Goal: Check status: Check status

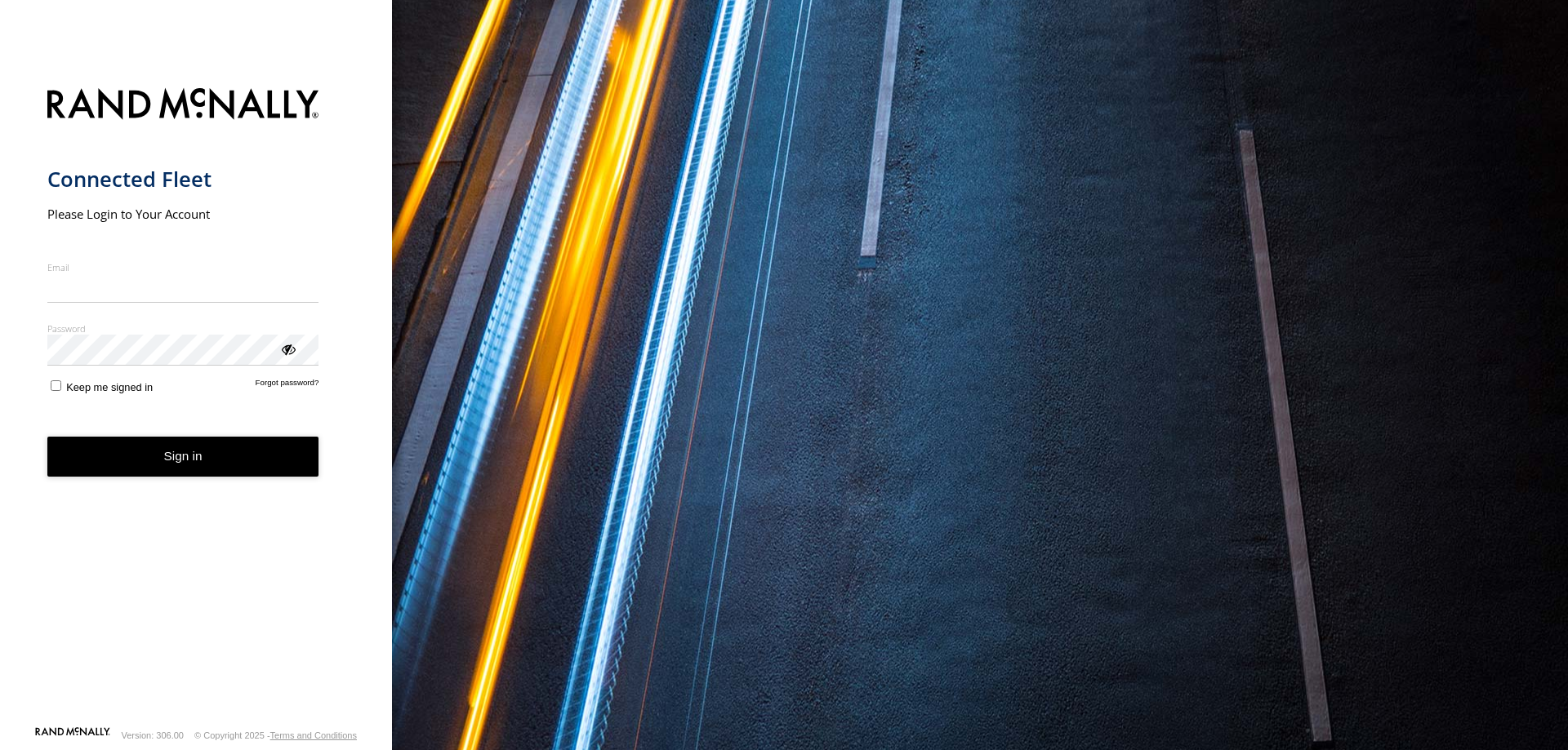
click at [107, 289] on input "Email" at bounding box center [184, 289] width 272 height 29
type input "**********"
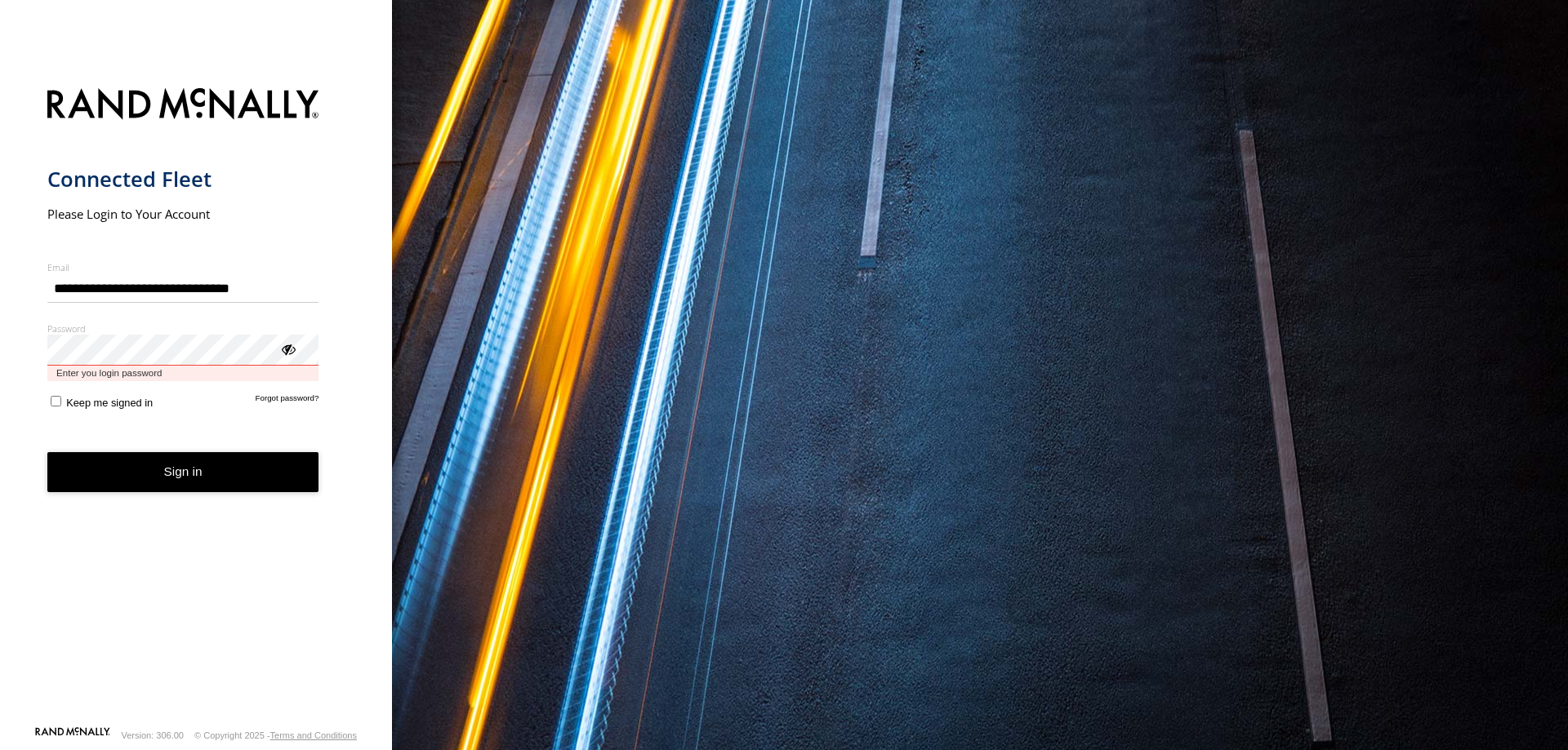
click at [48, 452] on button "Sign in" at bounding box center [184, 472] width 272 height 40
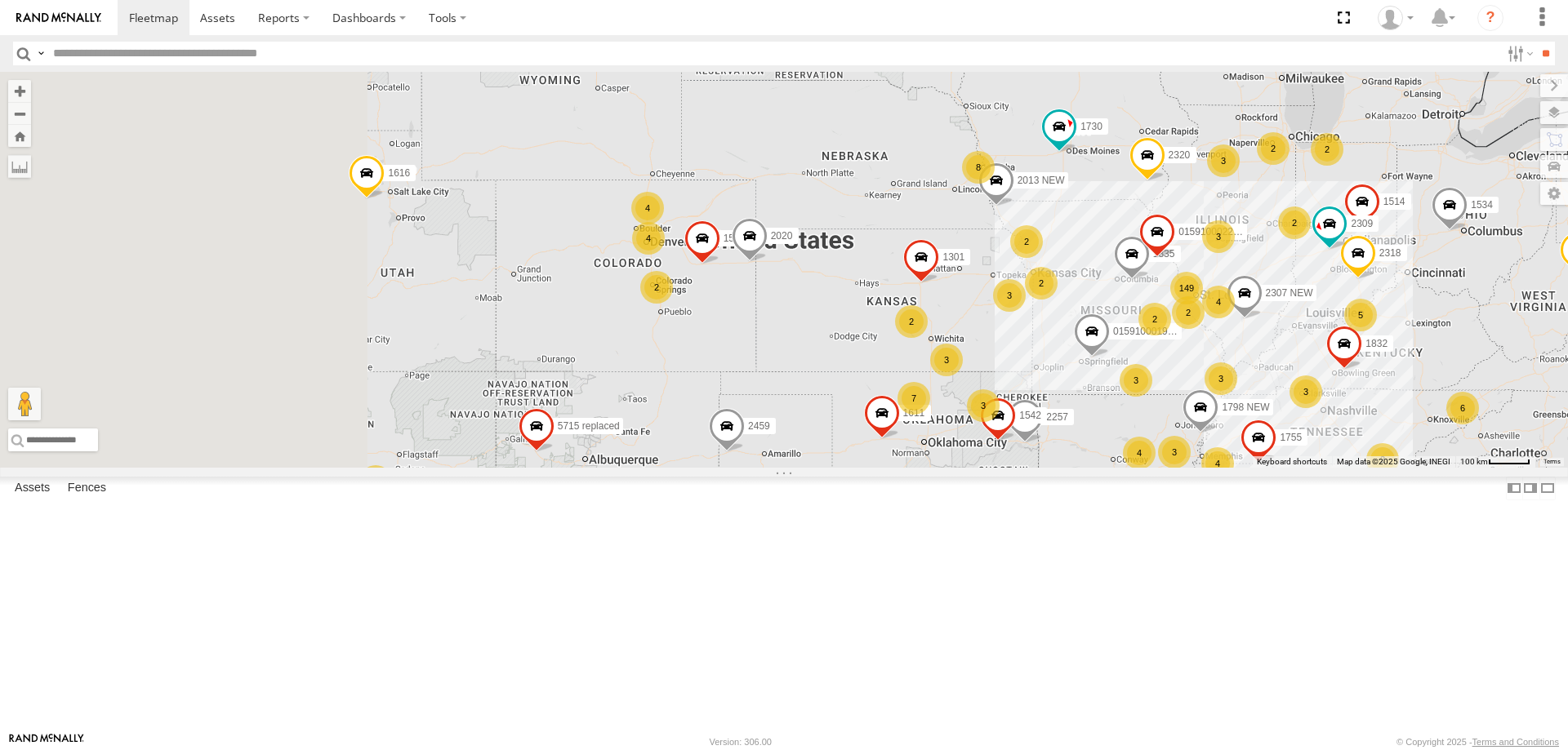
drag, startPoint x: 1035, startPoint y: 347, endPoint x: 1025, endPoint y: 351, distance: 10.8
click at [1036, 347] on div "1616 1835 1782 2307 REplaced 5714 NEW 5254 1730 5715 replaced 1534 2320 149 4 2…" at bounding box center [784, 269] width 1568 height 396
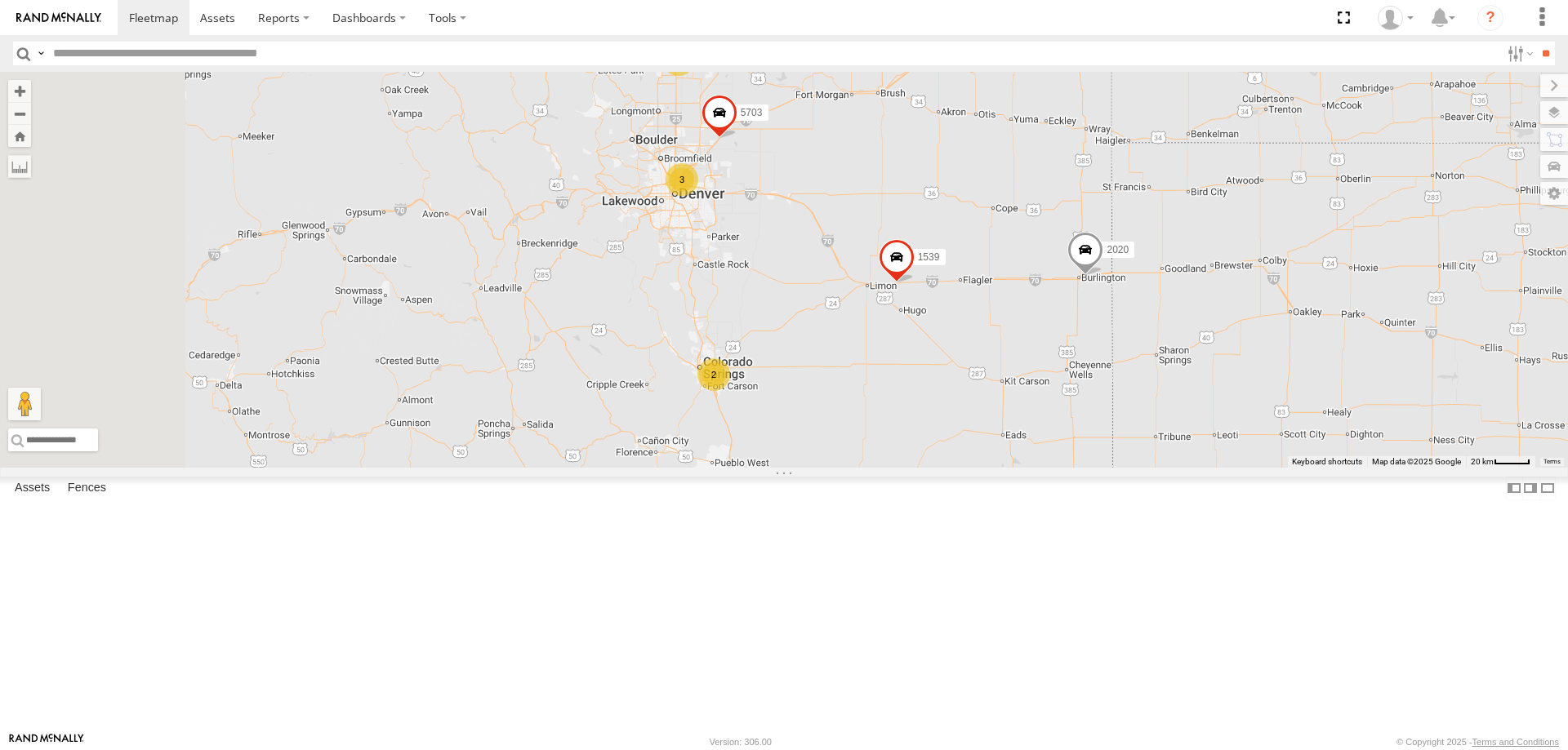
drag, startPoint x: 860, startPoint y: 288, endPoint x: 962, endPoint y: 435, distance: 178.9
click at [962, 435] on div "1616 1835 1782 2307 REplaced 5714 NEW 5254 1730 5715 replaced 1534 2320 2318 01…" at bounding box center [784, 269] width 1568 height 396
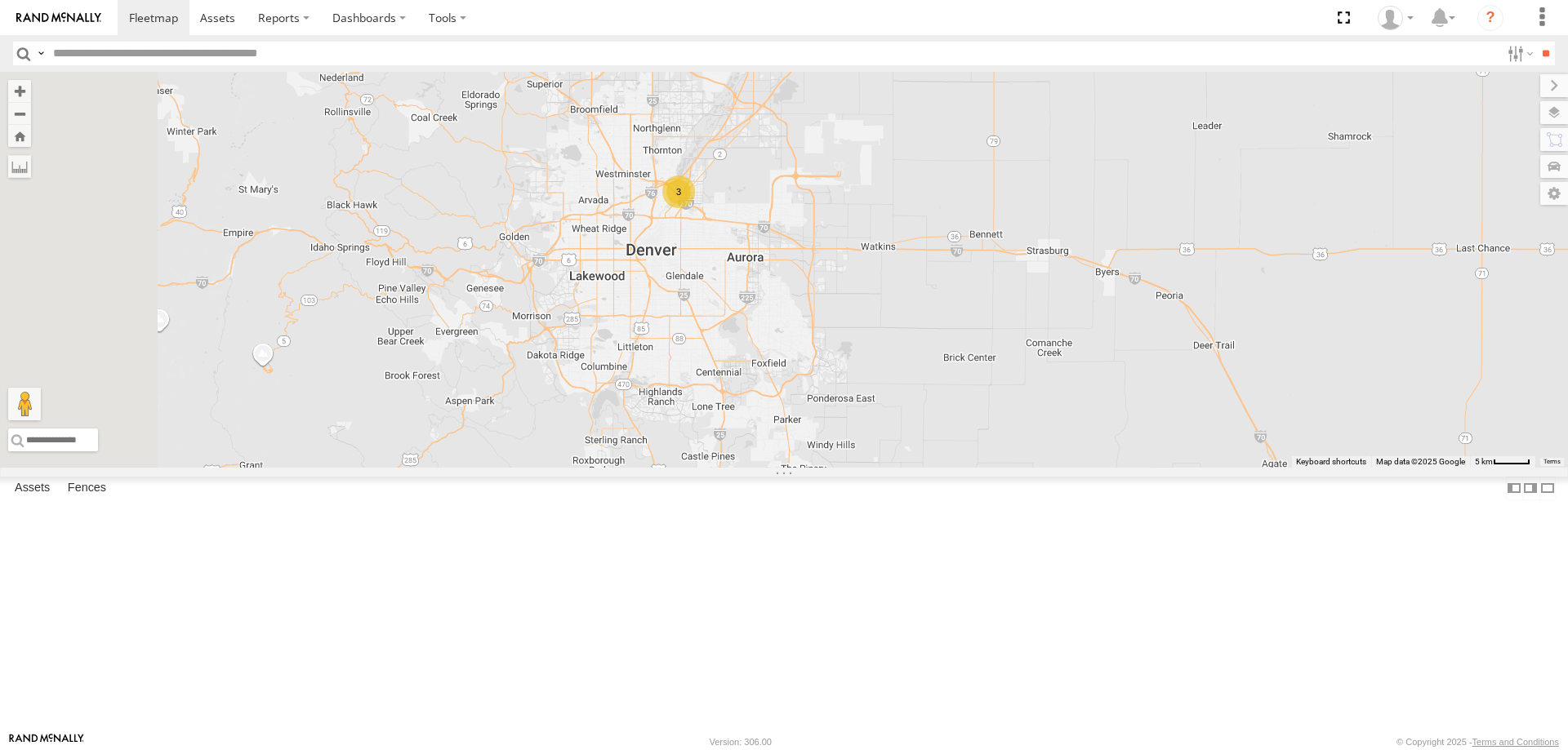
drag, startPoint x: 831, startPoint y: 248, endPoint x: 1006, endPoint y: 364, distance: 210.0
click at [1006, 364] on div "1616 1835 1782 2307 REplaced 5714 NEW 5254 1730 5715 replaced 1534 2320 2318 01…" at bounding box center [784, 269] width 1568 height 396
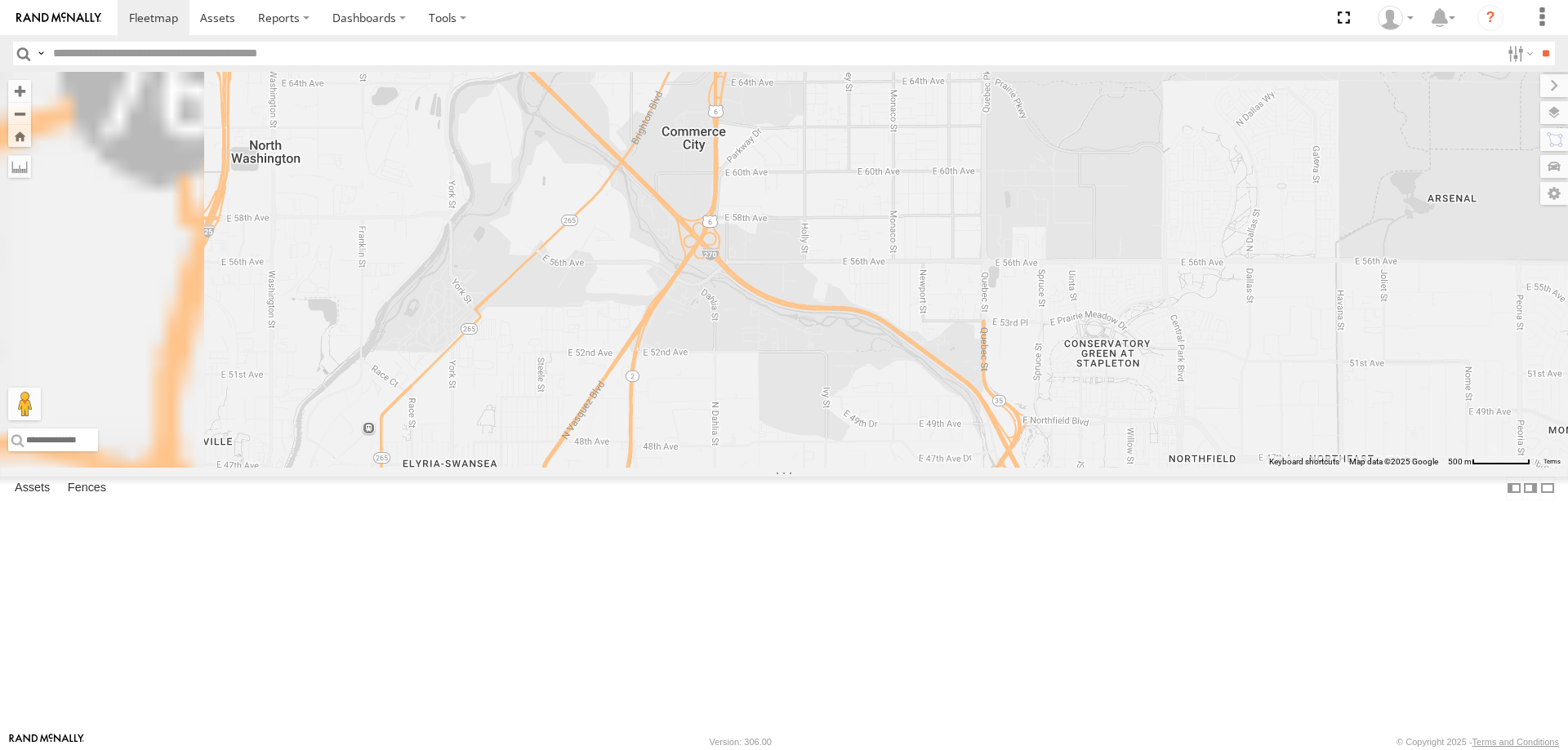
drag, startPoint x: 722, startPoint y: 248, endPoint x: 1176, endPoint y: 418, distance: 484.8
click at [1197, 435] on div "1616 1835 1782 2307 REplaced 5714 NEW 5254 1730 5715 replaced 1534 2320 2318 01…" at bounding box center [784, 269] width 1568 height 396
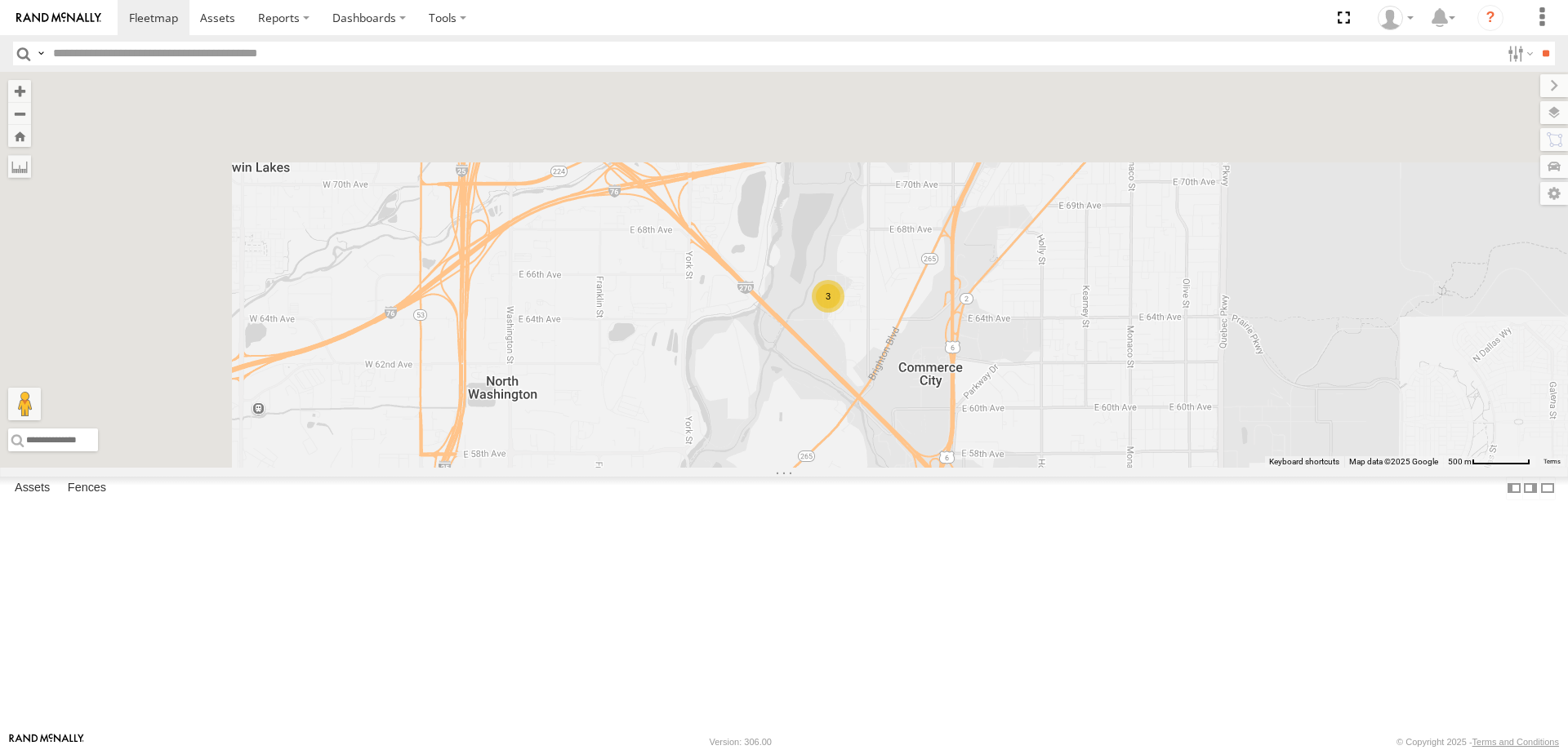
drag, startPoint x: 771, startPoint y: 334, endPoint x: 889, endPoint y: 517, distance: 217.7
click at [886, 468] on div "1616 1835 1782 2307 REplaced 5714 NEW 5254 1730 5715 replaced 1534 2320 2318 01…" at bounding box center [784, 269] width 1568 height 396
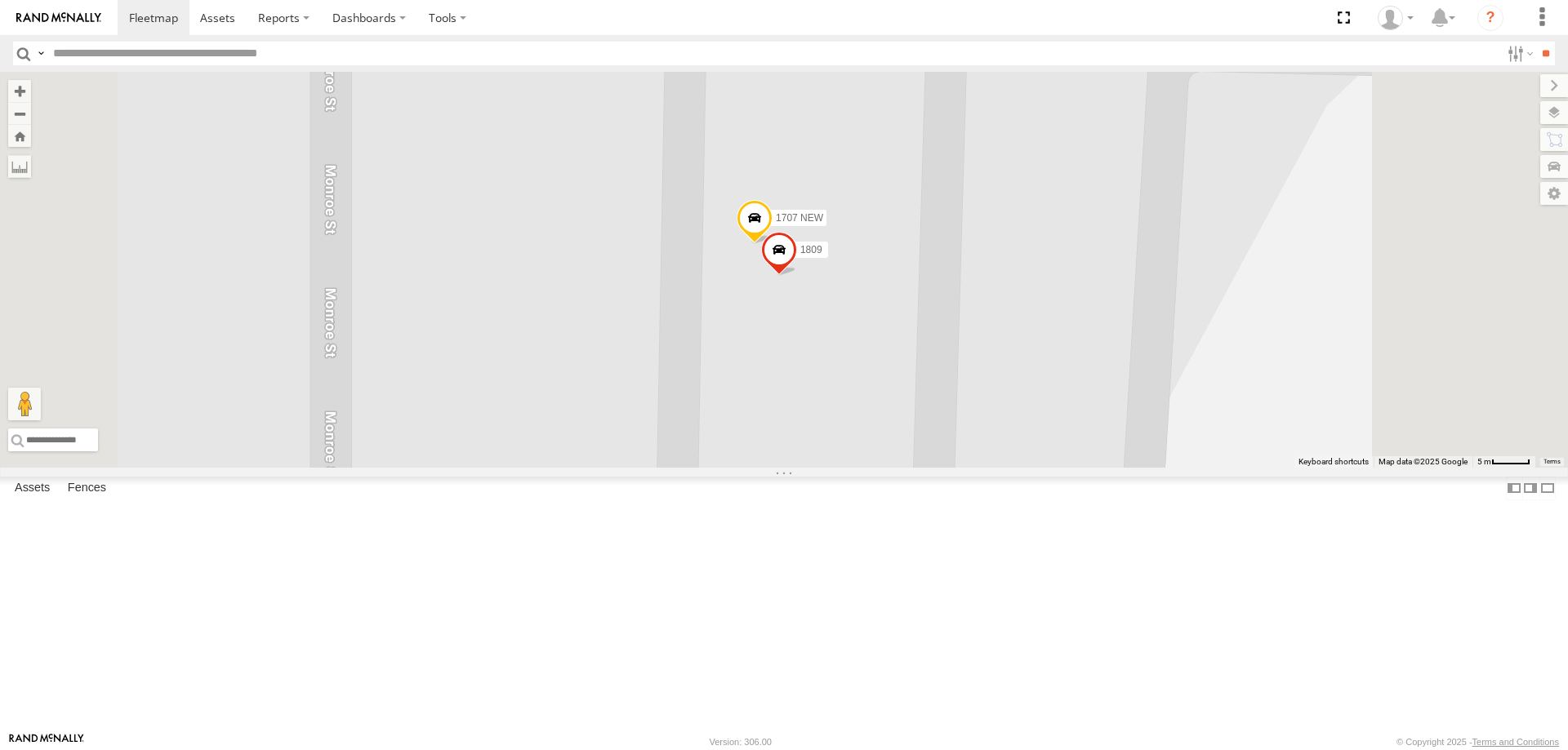
click at [797, 276] on span at bounding box center [778, 254] width 36 height 44
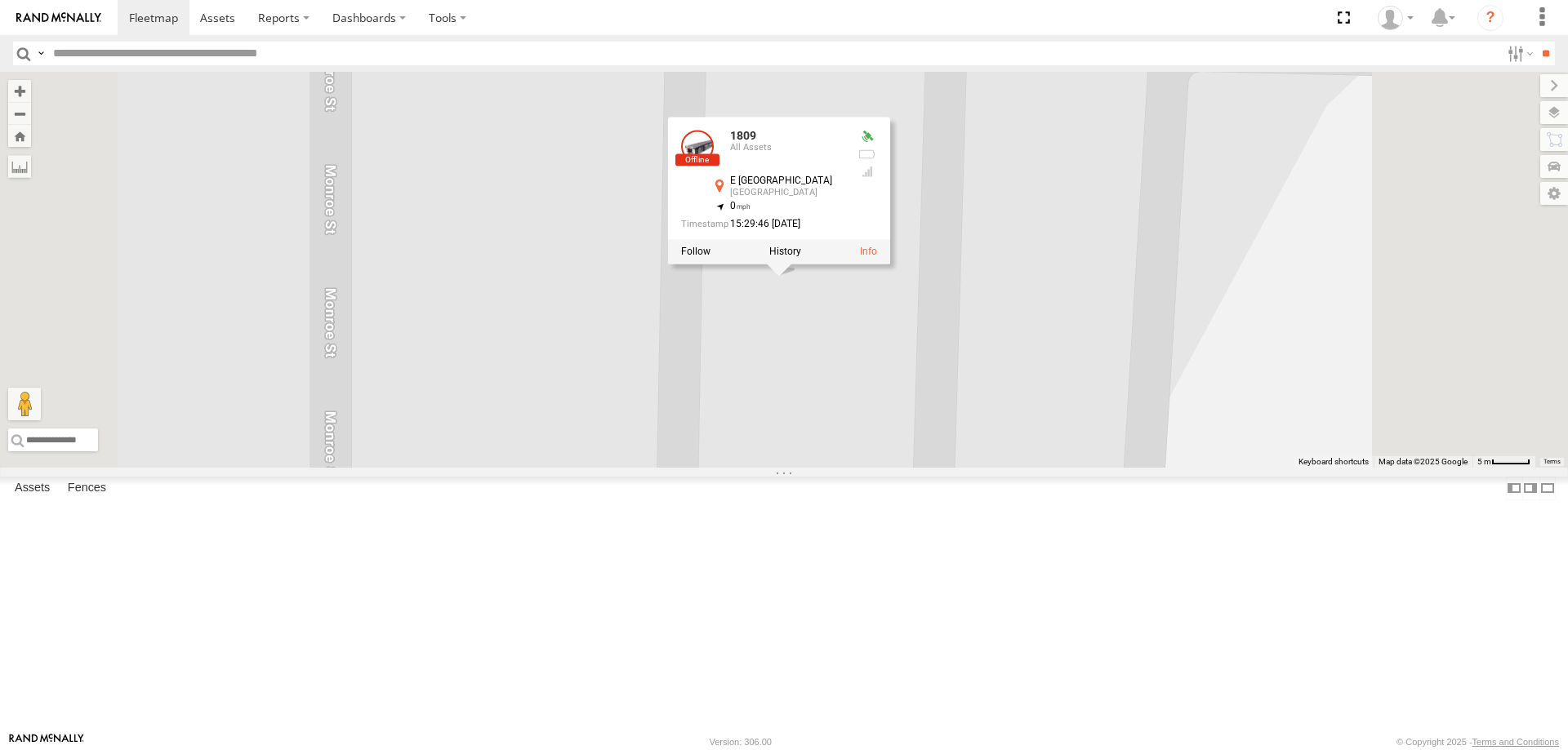
click at [1030, 460] on div "1616 1835 1782 2307 REplaced 5714 NEW 5254 1730 5715 replaced 1534 2320 2318 01…" at bounding box center [784, 269] width 1568 height 396
